Goal: Task Accomplishment & Management: Complete application form

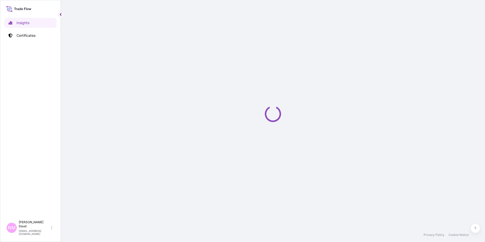
select select "2025"
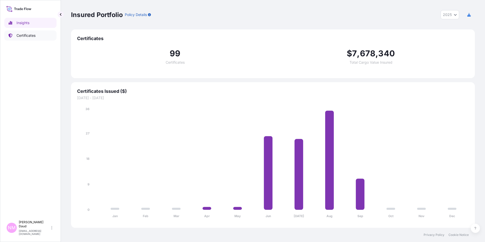
click at [27, 33] on p "Certificates" at bounding box center [26, 35] width 19 height 5
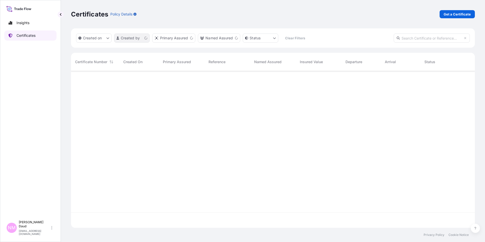
scroll to position [156, 400]
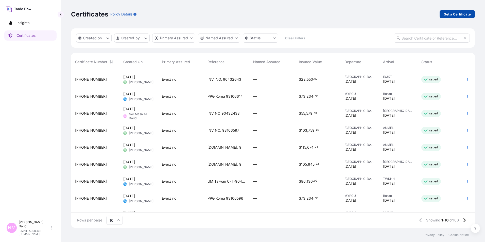
click at [452, 16] on p "Get a Certificate" at bounding box center [457, 14] width 27 height 5
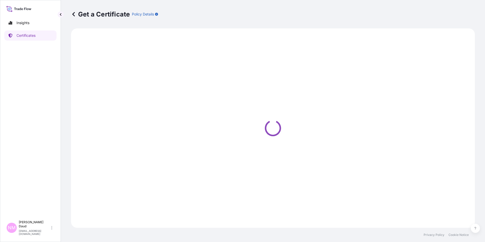
select select "Road / [GEOGRAPHIC_DATA]"
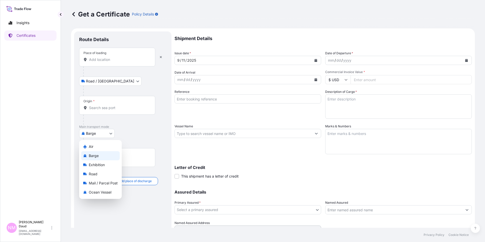
click at [104, 130] on body "Insights Certificates NM Nor Masniza Daud [EMAIL_ADDRESS][DOMAIN_NAME] Get a Ce…" at bounding box center [242, 121] width 485 height 242
click at [92, 194] on span "Ocean Vessel" at bounding box center [100, 192] width 23 height 5
select select "Ocean Vessel"
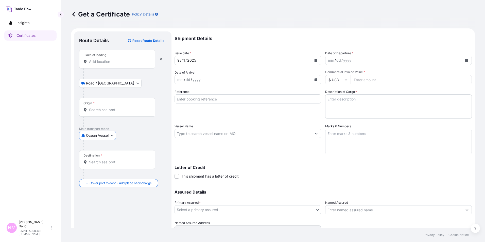
click at [102, 58] on div "Place of loading" at bounding box center [117, 59] width 76 height 19
click at [102, 59] on input "Place of loading" at bounding box center [119, 61] width 60 height 5
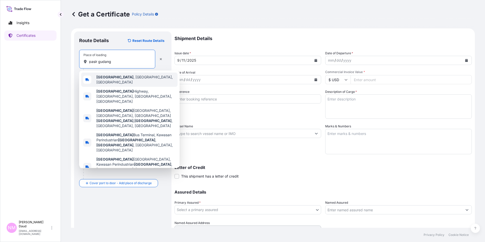
click at [108, 75] on div "[GEOGRAPHIC_DATA] , [GEOGRAPHIC_DATA], [GEOGRAPHIC_DATA]" at bounding box center [129, 80] width 96 height 14
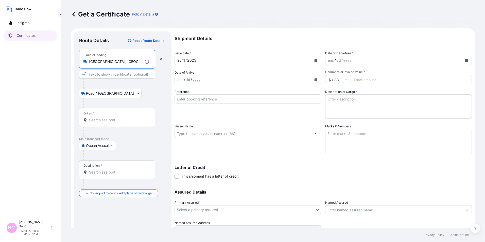
type input "[GEOGRAPHIC_DATA], [GEOGRAPHIC_DATA], [GEOGRAPHIC_DATA]"
click at [97, 122] on input "Origin *" at bounding box center [119, 120] width 60 height 5
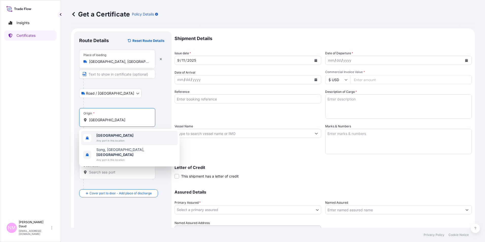
click at [105, 141] on span "Any port in this location" at bounding box center [114, 140] width 37 height 5
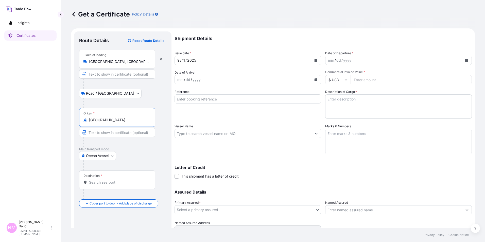
type input "[GEOGRAPHIC_DATA]"
click at [108, 199] on div at bounding box center [119, 194] width 72 height 10
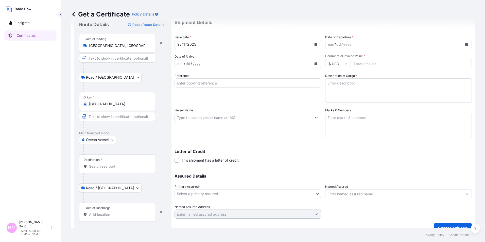
scroll to position [24, 0]
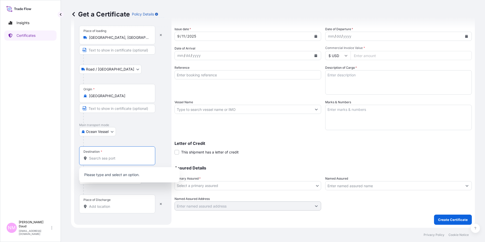
click at [95, 160] on input "Destination *" at bounding box center [119, 158] width 60 height 5
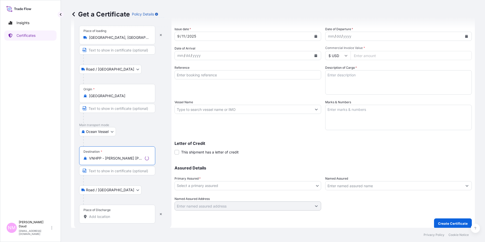
type input "VNHPP - [PERSON_NAME] [PERSON_NAME][GEOGRAPHIC_DATA], [GEOGRAPHIC_DATA]"
click at [98, 218] on input "Place of Discharge" at bounding box center [119, 216] width 60 height 5
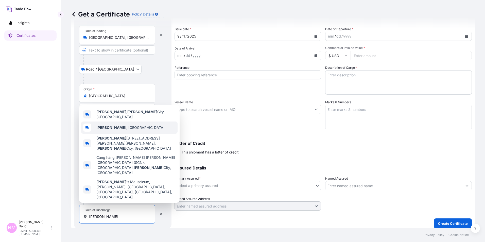
click at [122, 134] on div "[PERSON_NAME] , [GEOGRAPHIC_DATA]" at bounding box center [129, 128] width 96 height 12
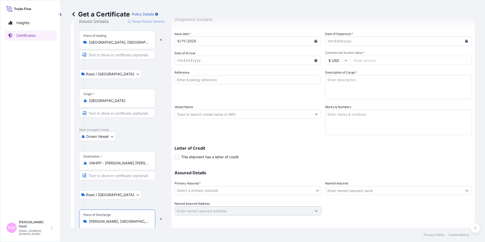
scroll to position [0, 0]
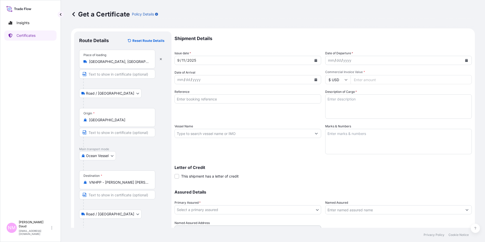
type input "[PERSON_NAME], [GEOGRAPHIC_DATA]"
click at [466, 60] on icon "Calendar" at bounding box center [467, 60] width 3 height 3
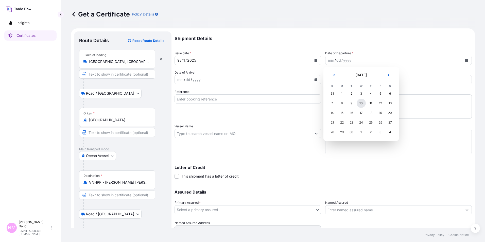
click at [364, 103] on div "10" at bounding box center [361, 103] width 9 height 9
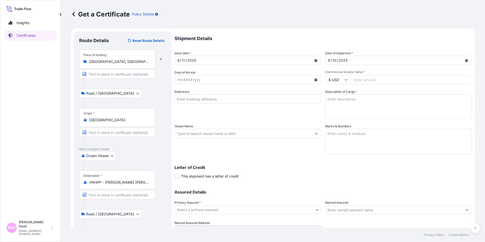
click at [359, 79] on input "Commercial Invoice Value *" at bounding box center [411, 79] width 121 height 9
type input "67600"
click at [330, 100] on textarea "Description of Cargo *" at bounding box center [398, 106] width 147 height 24
click at [338, 102] on textarea "Description of Cargo *" at bounding box center [398, 106] width 147 height 24
type textarea "z"
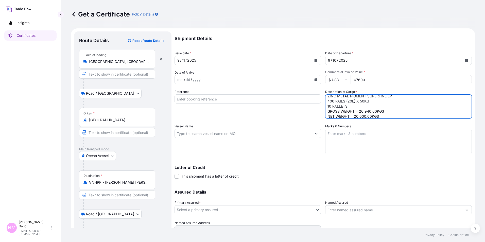
scroll to position [8, 0]
type textarea "ZINC METAL PIGMENT SUPERFINE EP 400 PAILS (20L) X 50KG 10 PALLETS GROSS WEIGHT …"
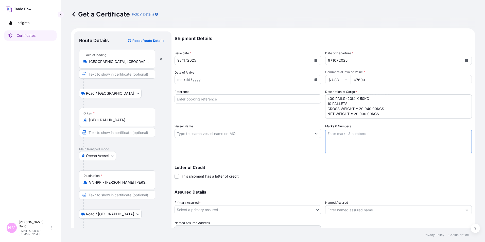
click at [340, 133] on textarea "Marks & Numbers" at bounding box center [398, 141] width 147 height 25
type textarea "TCHEM VIETNAM CO.,LTD PO NO.: PO01.EVER.TCH25 HCMC"
click at [273, 133] on input "Vessel Name" at bounding box center [243, 133] width 137 height 9
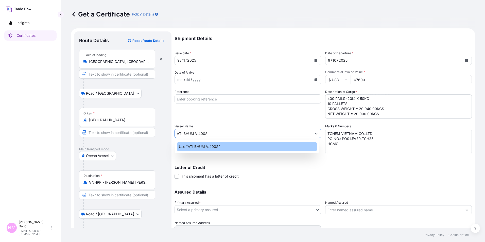
click at [233, 150] on div "Use "ATI BHUM V.400S"" at bounding box center [247, 146] width 140 height 9
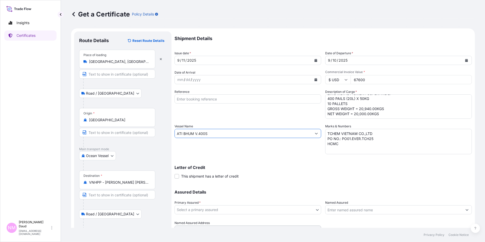
type input "ATI BHUM V.400S"
click at [210, 101] on input "Reference" at bounding box center [248, 98] width 147 height 9
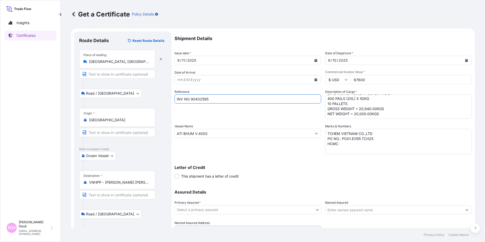
type input "INV NO 90432595"
click at [315, 78] on icon "Calendar" at bounding box center [316, 79] width 3 height 3
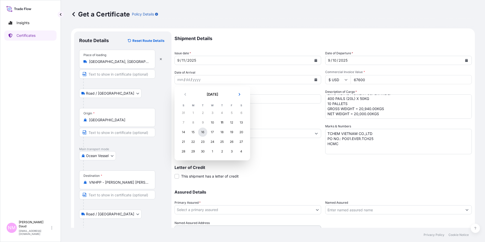
click at [204, 133] on div "16" at bounding box center [202, 132] width 9 height 9
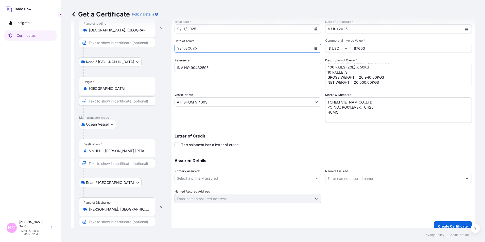
scroll to position [38, 0]
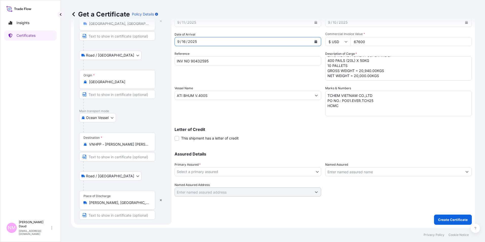
click at [275, 168] on body "Selected Date: Tuesday, September 16, 2025 Insights Certificates NM Nor Masniza…" at bounding box center [242, 121] width 485 height 242
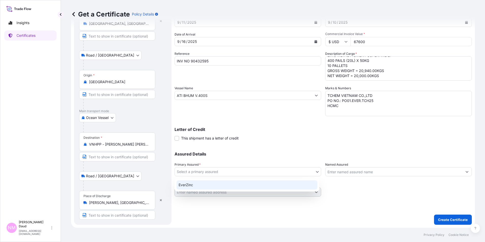
click at [226, 185] on div "EverZinc" at bounding box center [247, 185] width 141 height 9
select select "31493"
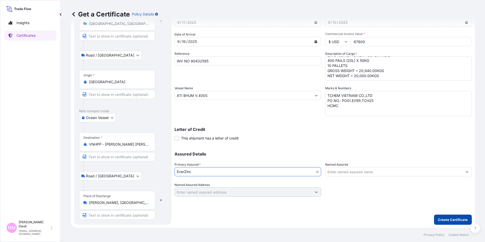
click at [452, 216] on button "Create Certificate" at bounding box center [453, 220] width 38 height 10
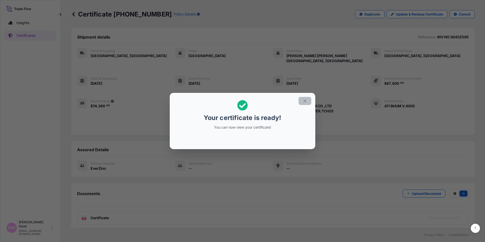
click at [304, 104] on button "button" at bounding box center [305, 101] width 13 height 8
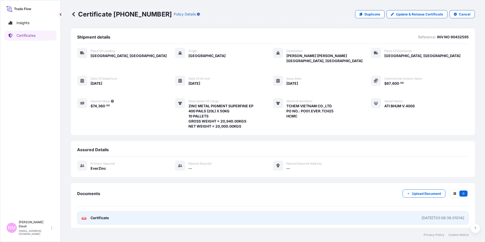
click at [302, 214] on link "PDF Certificate 2025-09-11T03:06:38.010142" at bounding box center [273, 217] width 392 height 13
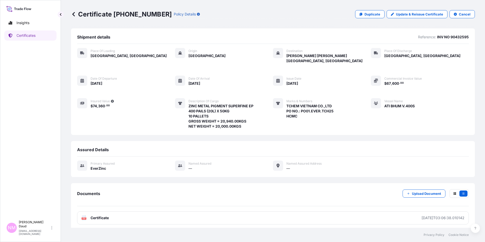
click at [75, 16] on icon at bounding box center [73, 14] width 3 height 4
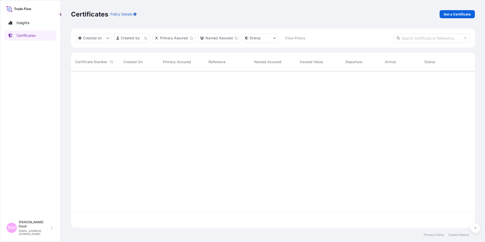
scroll to position [156, 400]
